Goal: Check status: Check status

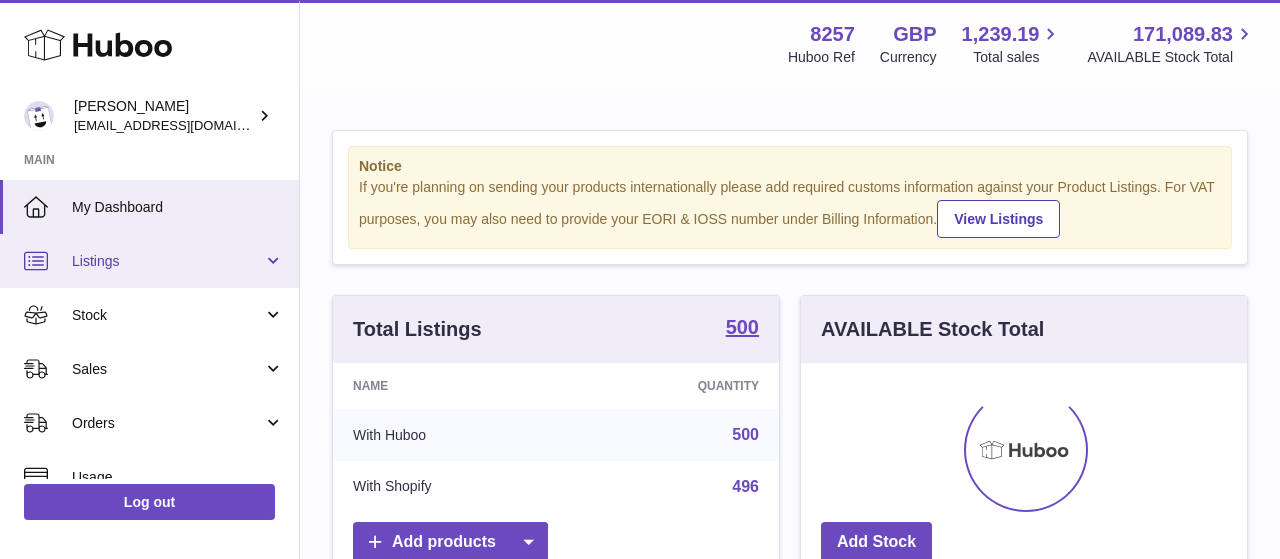
scroll to position [312, 446]
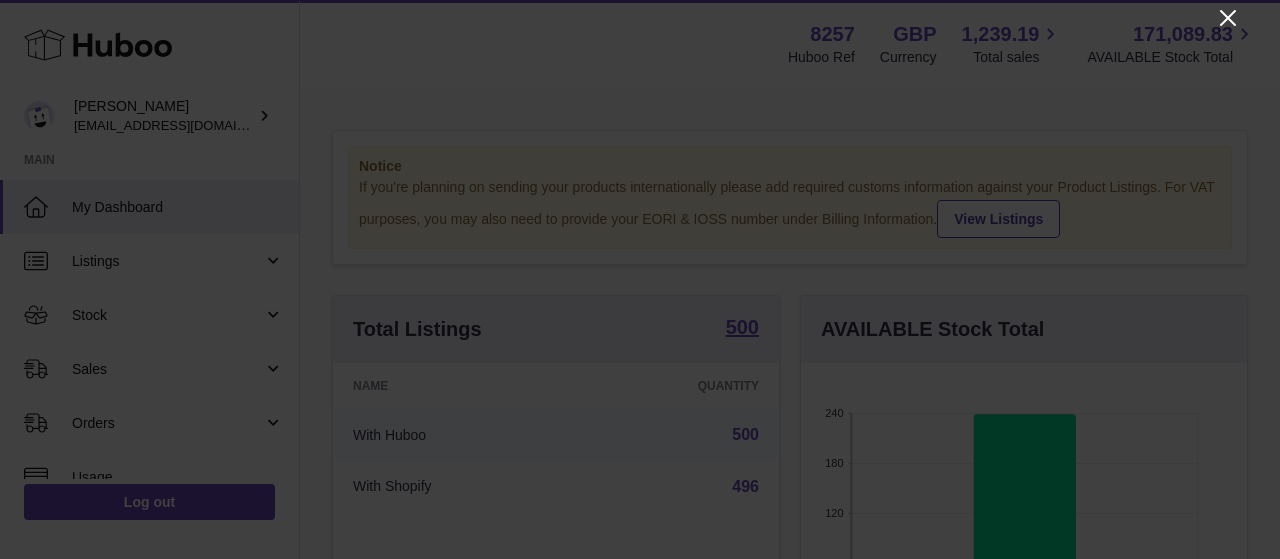
click at [1225, 16] on icon "Close" at bounding box center [1228, 18] width 16 height 16
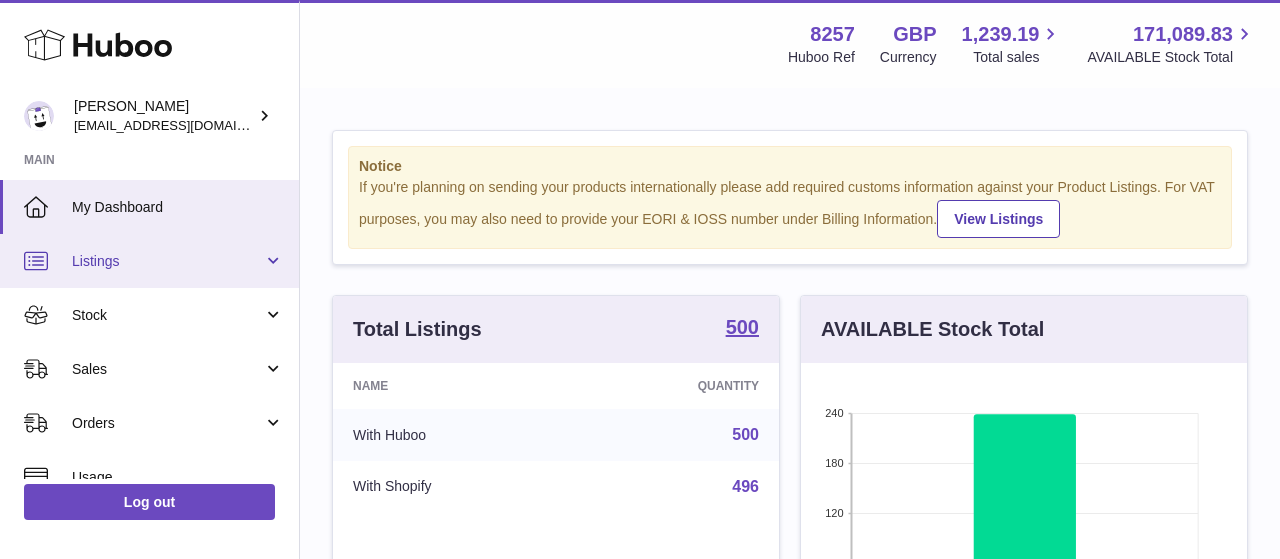
click at [113, 271] on link "Listings" at bounding box center [149, 261] width 299 height 54
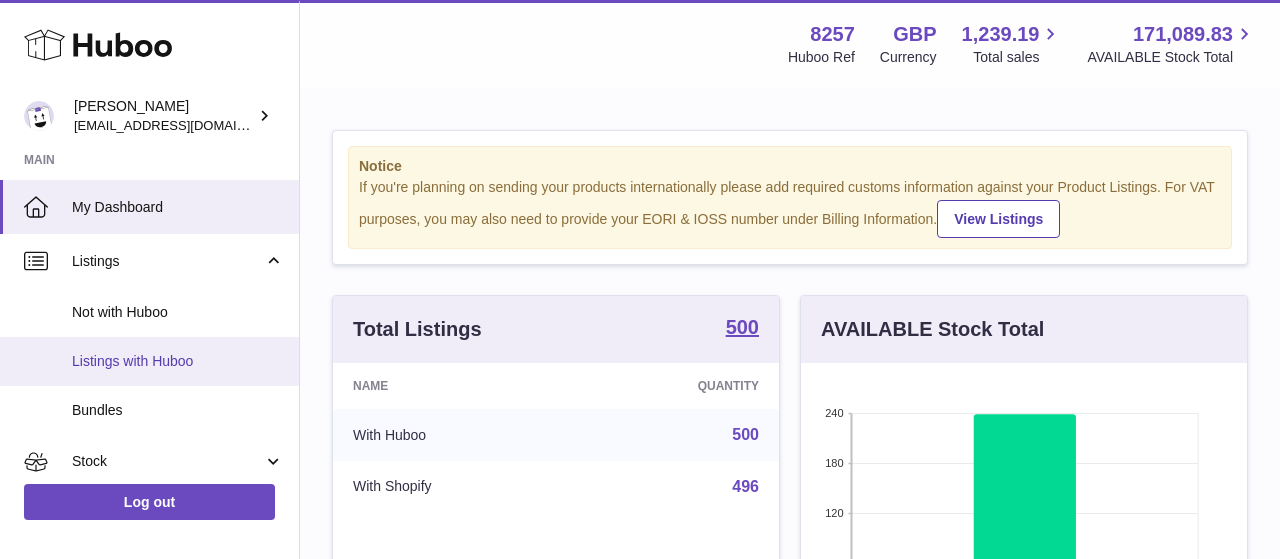
click at [128, 362] on span "Listings with Huboo" at bounding box center [178, 361] width 212 height 19
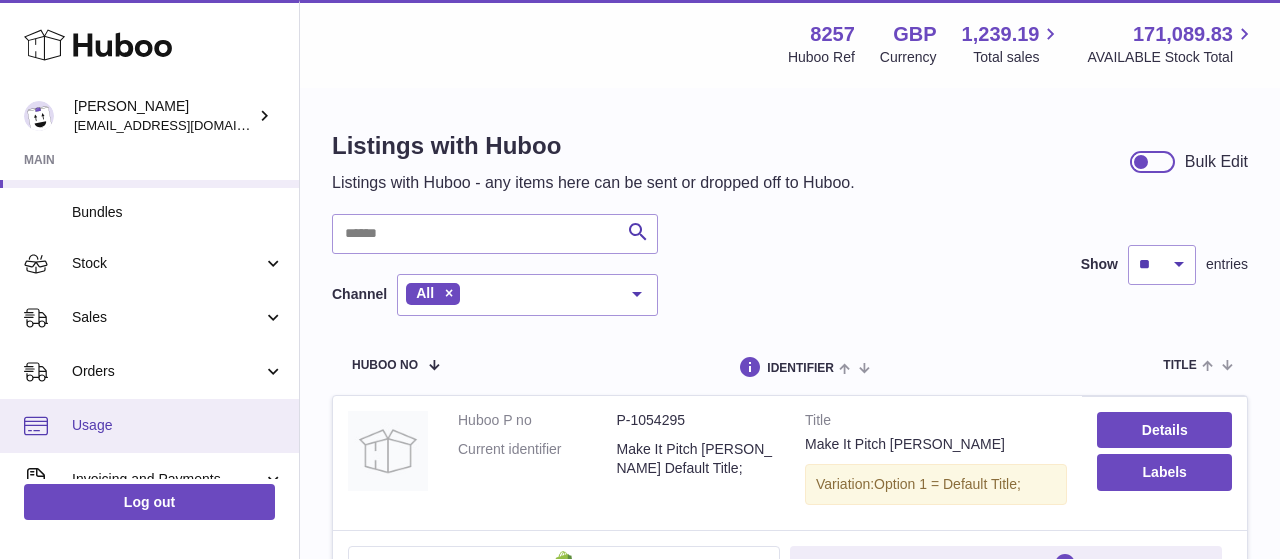
scroll to position [232, 0]
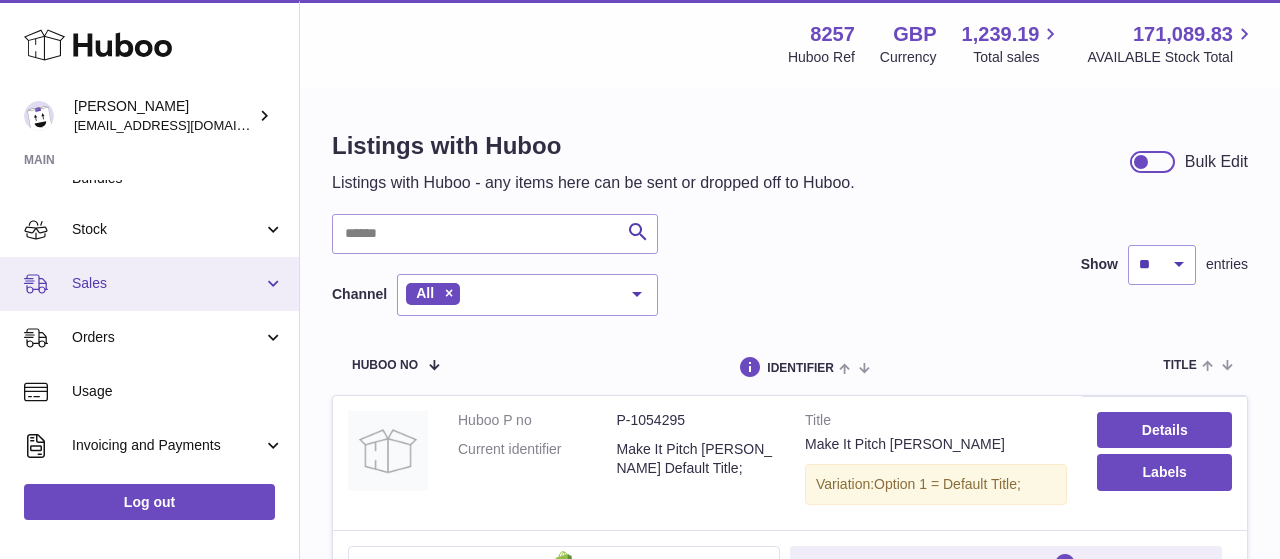
click at [120, 284] on span "Sales" at bounding box center [167, 283] width 191 height 19
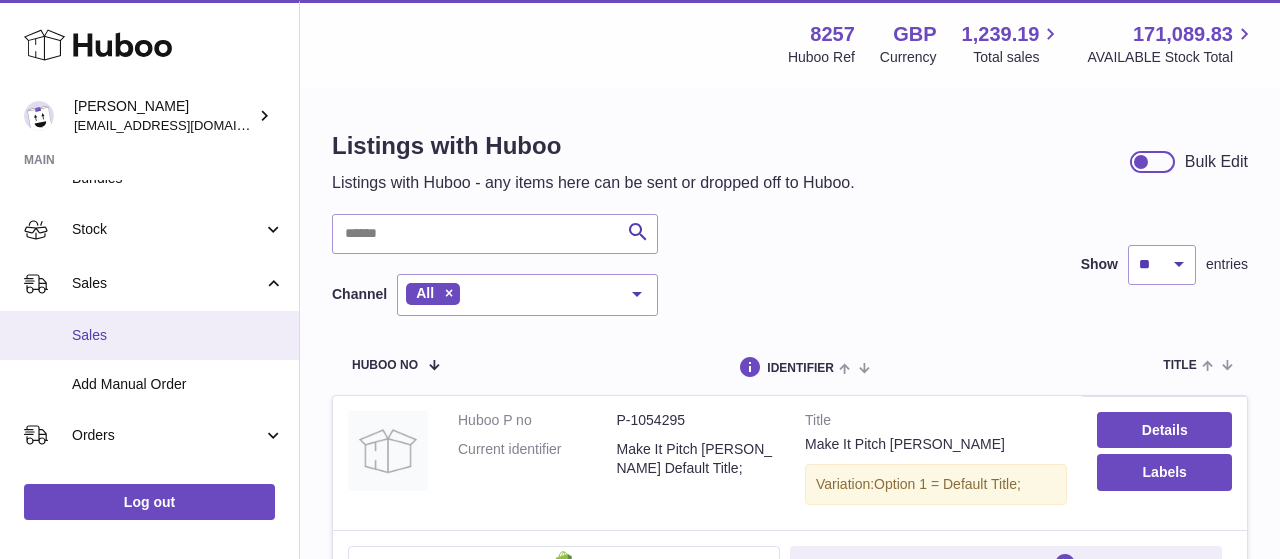
click at [127, 339] on span "Sales" at bounding box center [178, 335] width 212 height 19
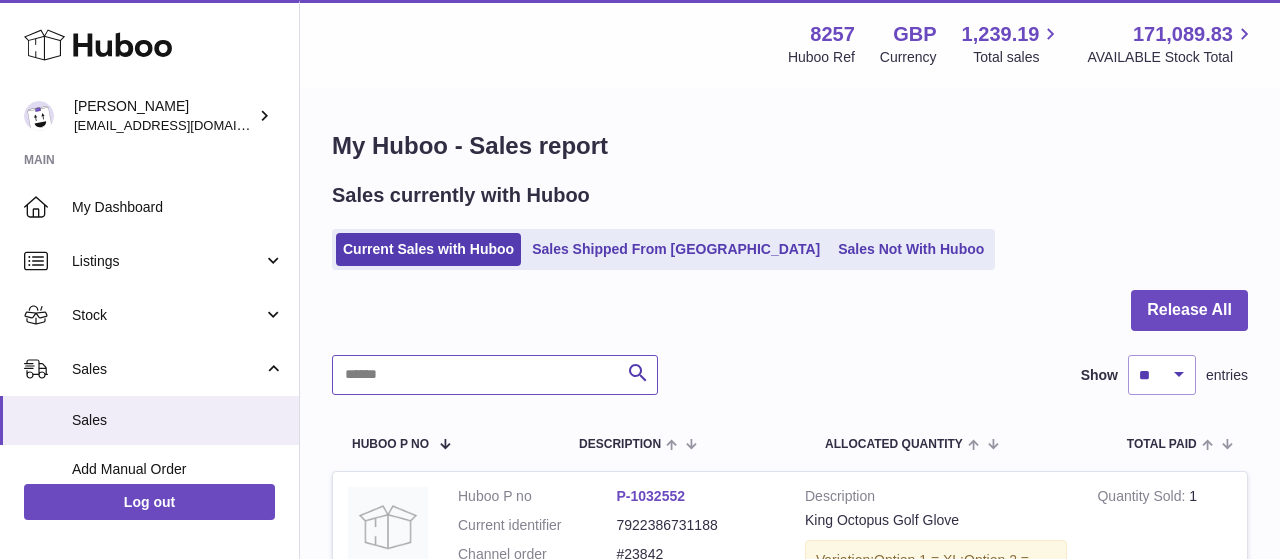
click at [387, 374] on input "text" at bounding box center [495, 375] width 326 height 40
type input "*****"
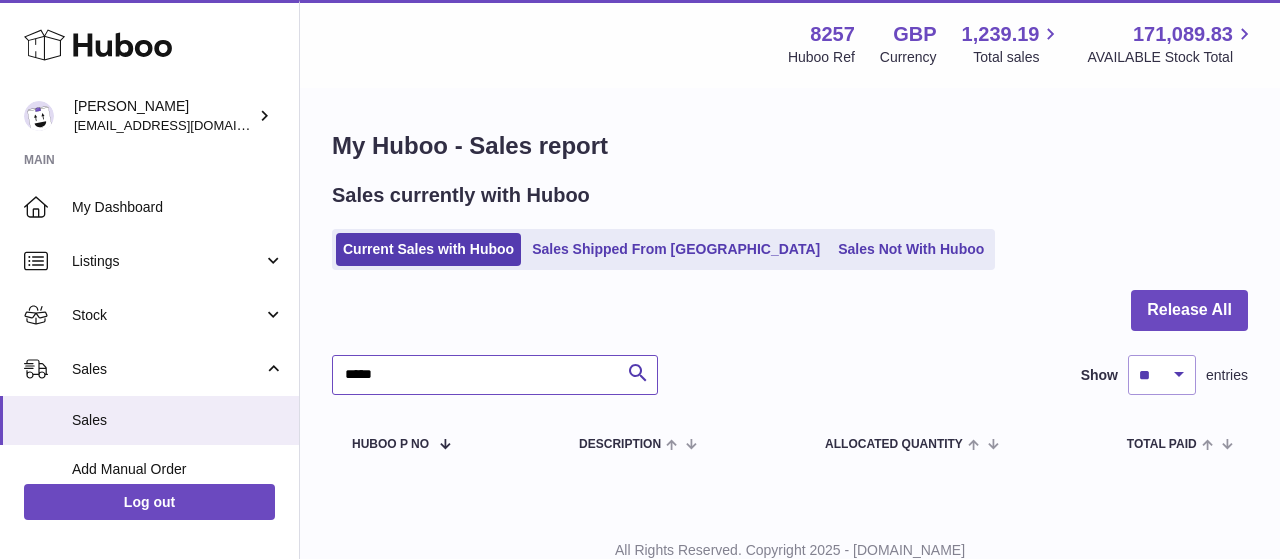
scroll to position [69, 0]
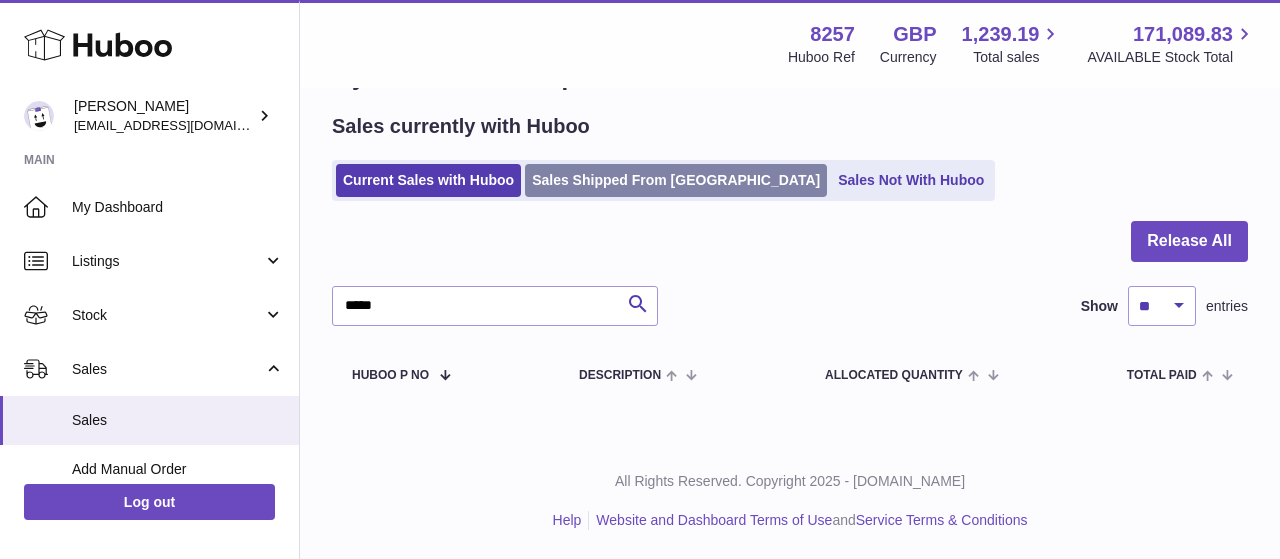
click at [635, 176] on link "Sales Shipped From [GEOGRAPHIC_DATA]" at bounding box center [676, 180] width 302 height 33
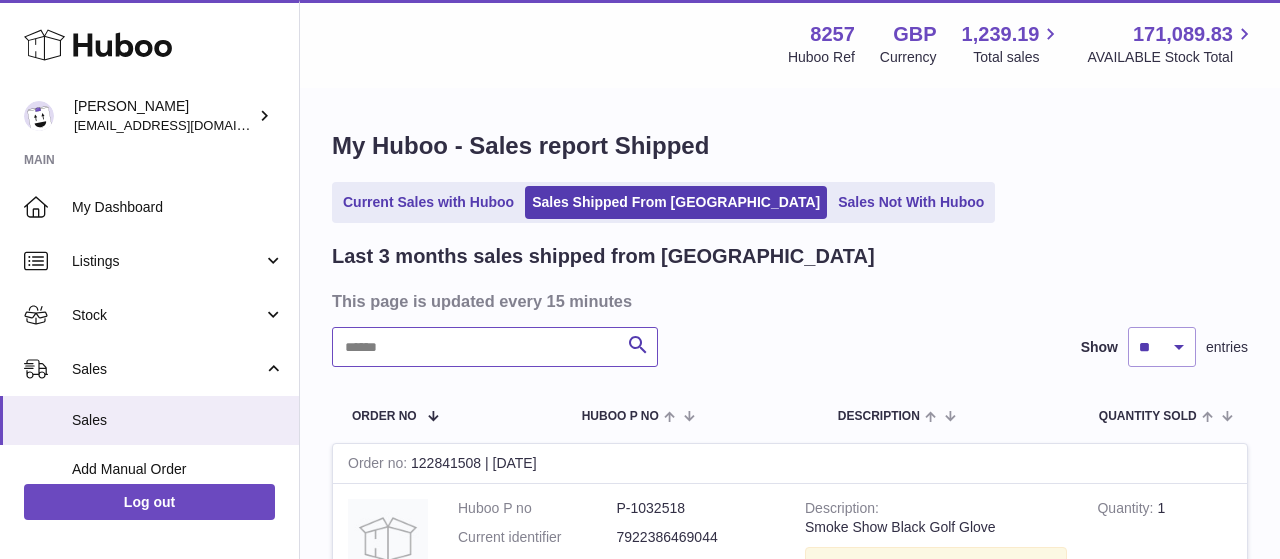
click at [460, 348] on input "text" at bounding box center [495, 347] width 326 height 40
type input "*****"
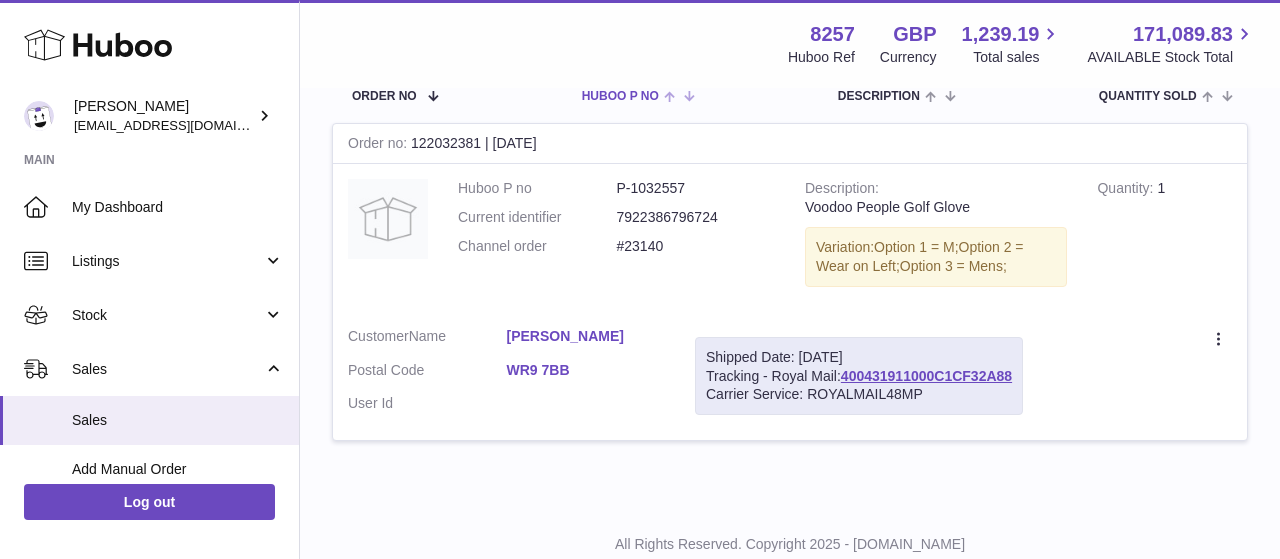
scroll to position [278, 0]
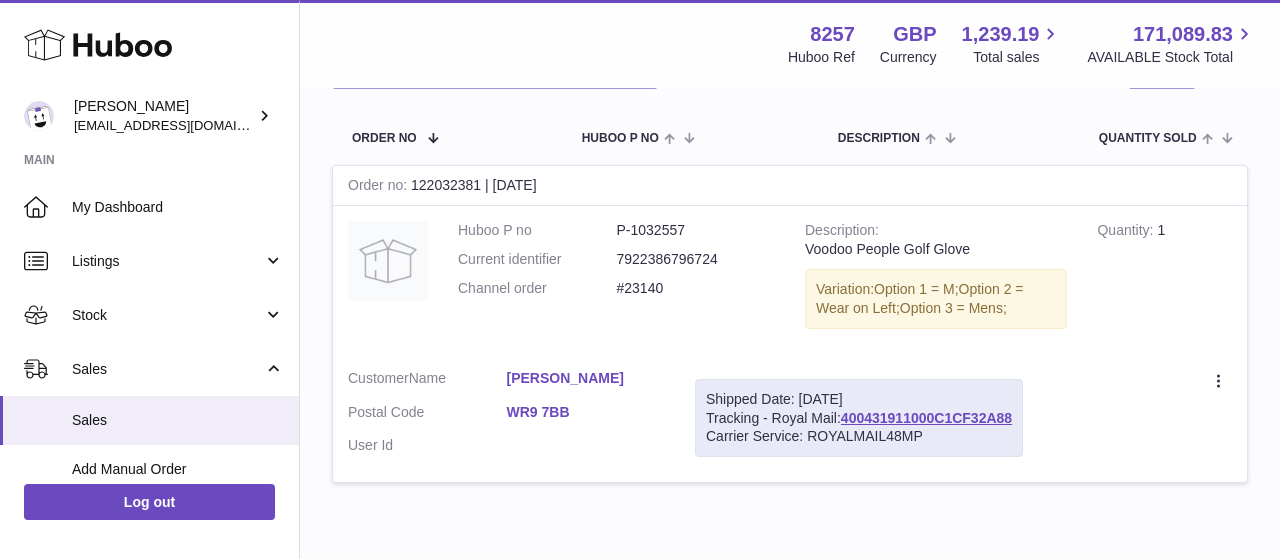
drag, startPoint x: 855, startPoint y: 412, endPoint x: 1035, endPoint y: 412, distance: 179.9
click at [1023, 412] on div "Shipped Date: [DATE] Tracking - Royal Mail: 400431911000C1CF32A88 Carrier Servi…" at bounding box center [859, 418] width 328 height 79
copy div "400431911000C1CF32A88"
click at [875, 373] on td "Shipped Date: [DATE] Tracking - Royal Mail: 400431911000C1CF32A88 Carrier Servi…" at bounding box center [859, 418] width 358 height 129
drag, startPoint x: 857, startPoint y: 413, endPoint x: 1031, endPoint y: 417, distance: 174.0
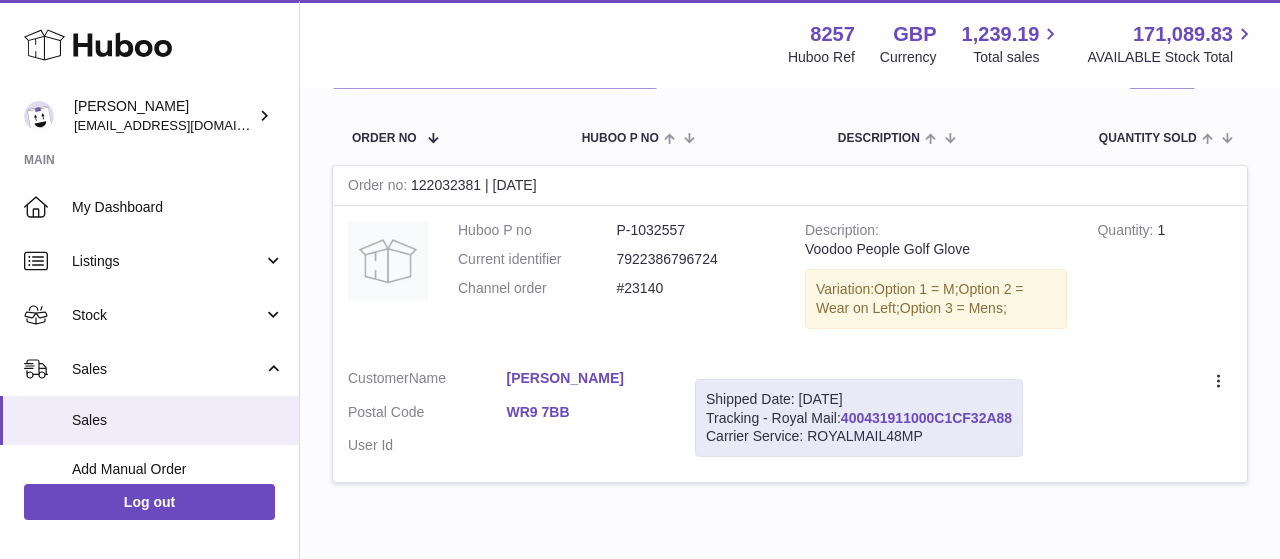
click at [1023, 417] on div "Shipped Date: [DATE] Tracking - Royal Mail: 400431911000C1CF32A88 Carrier Servi…" at bounding box center [859, 418] width 328 height 79
copy div "400431911000C1CF32A88"
